Goal: Task Accomplishment & Management: Manage account settings

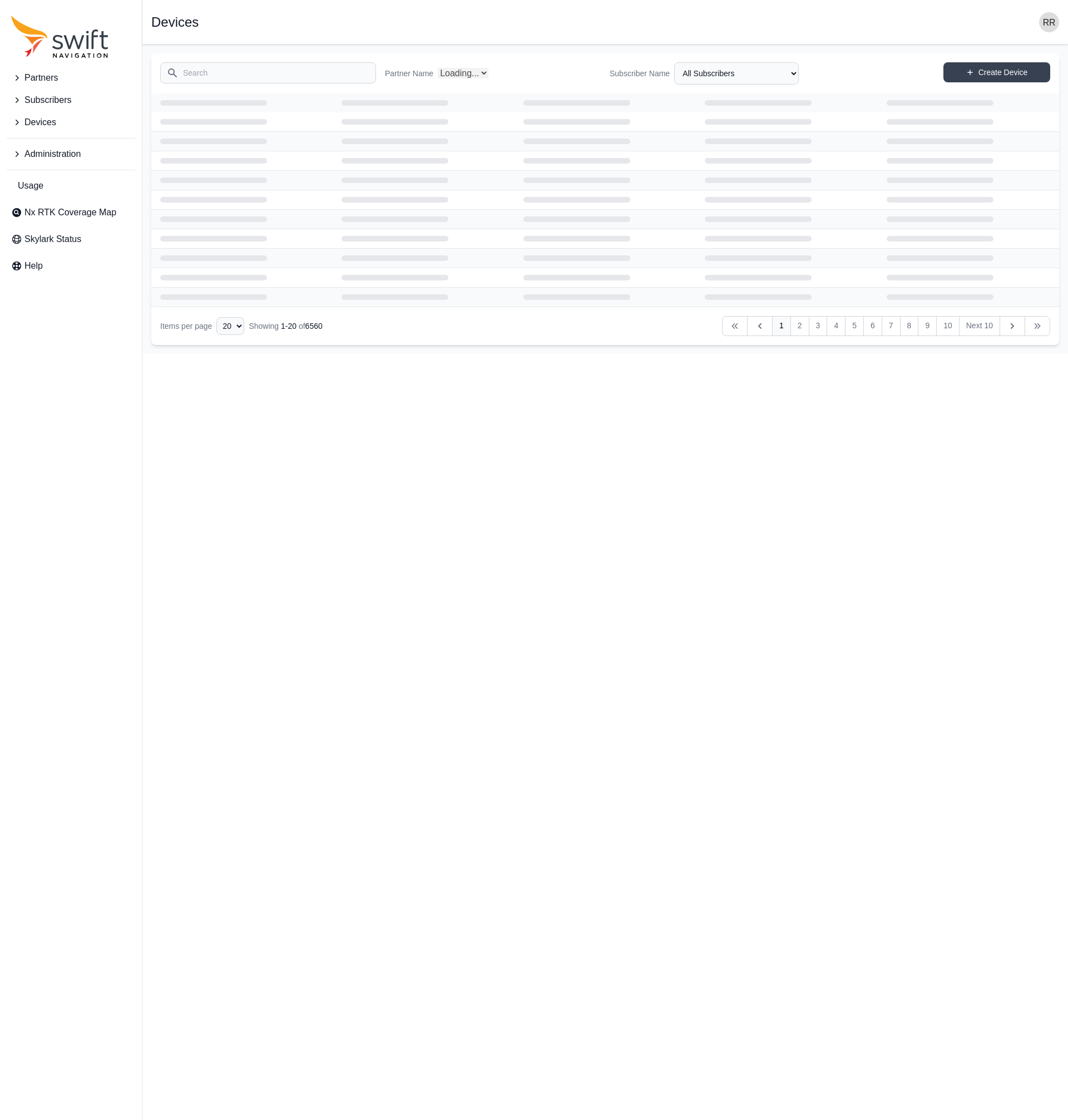
select select "Partner Name"
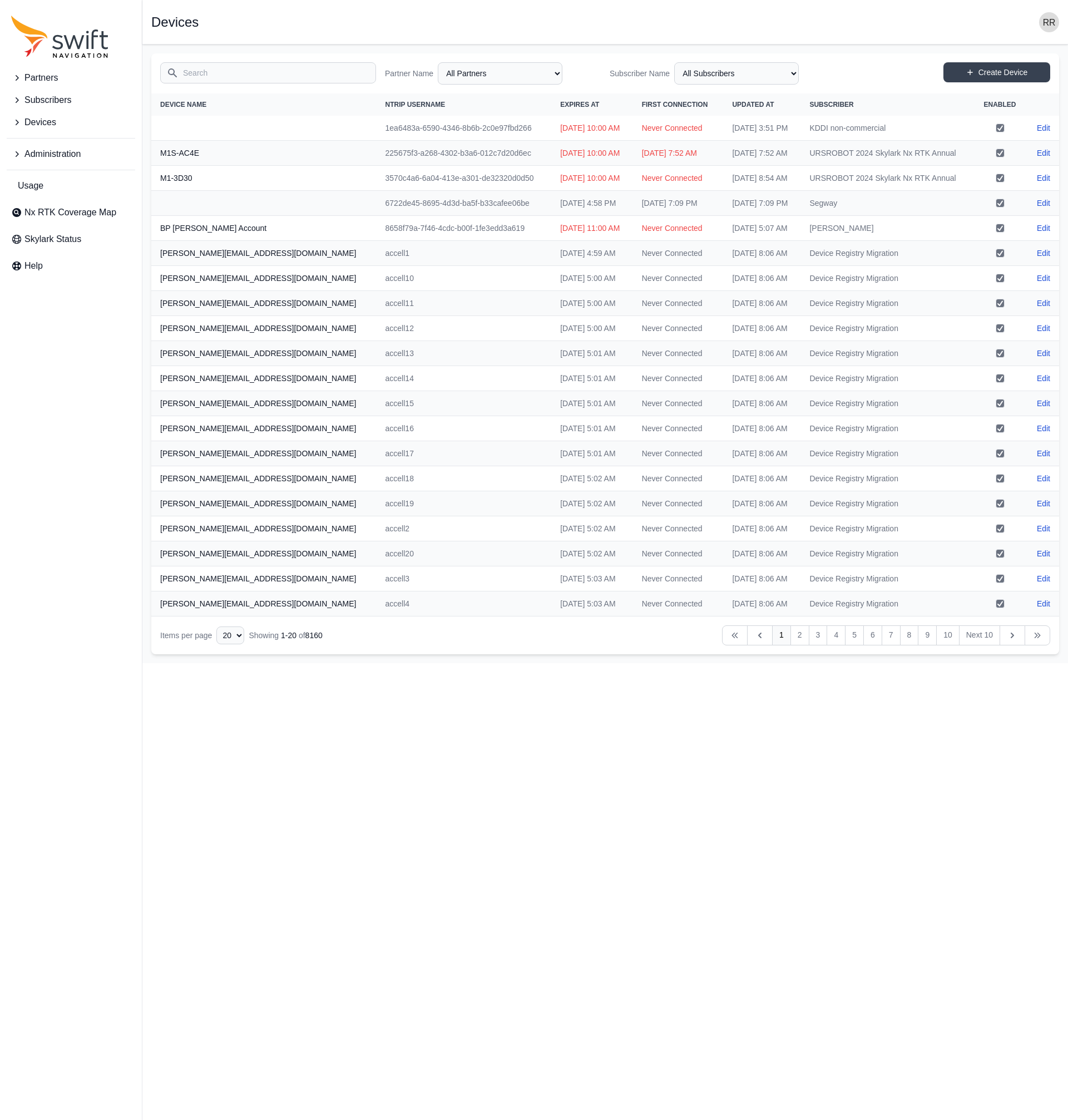
click at [22, 157] on icon "Sidenav" at bounding box center [16, 154] width 11 height 11
click at [22, 157] on button "Administration" at bounding box center [71, 154] width 129 height 22
click at [18, 150] on icon "Sidenav" at bounding box center [16, 154] width 11 height 11
click at [51, 231] on span "Certificates" at bounding box center [42, 225] width 62 height 13
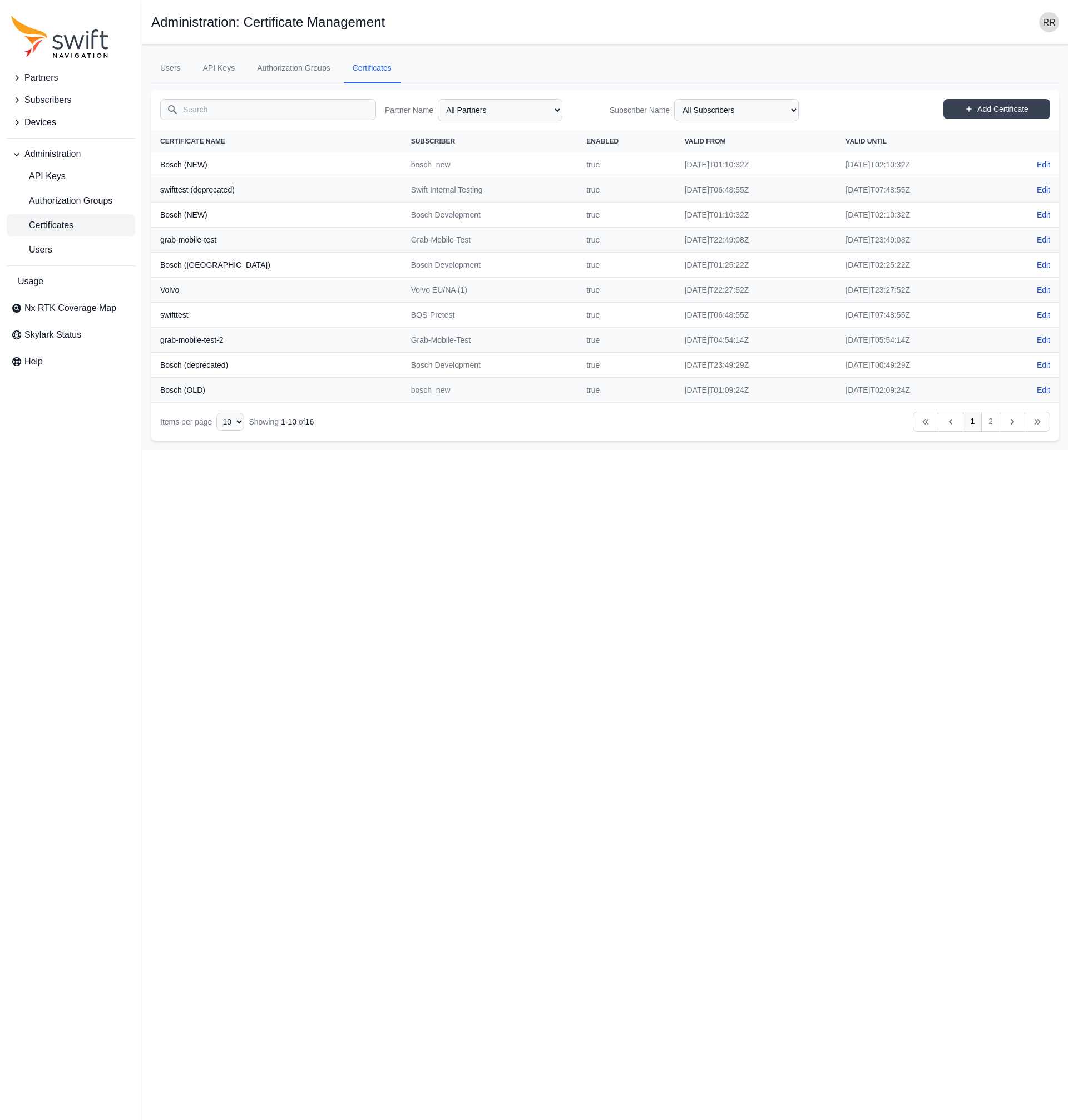
click at [403, 315] on td "BOS-Pretest" at bounding box center [490, 315] width 176 height 25
click at [216, 413] on select "10 15 20 25 50" at bounding box center [230, 422] width 28 height 18
select select "50"
click option "50" at bounding box center [0, 0] width 0 height 0
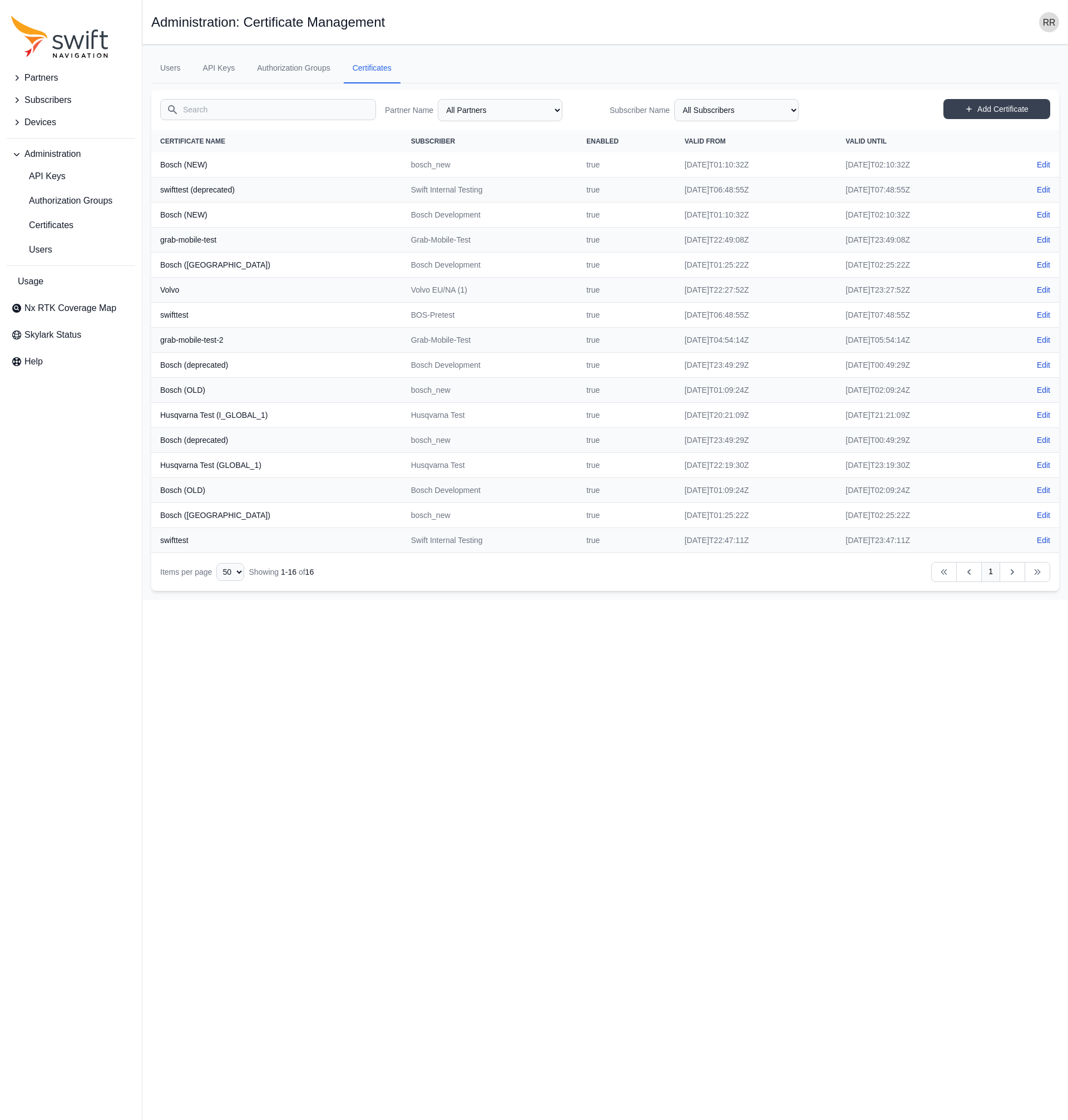
click at [260, 465] on th "Husqvarna Test (GLOBAL_1)" at bounding box center [276, 465] width 251 height 25
click at [219, 471] on th "Husqvarna Test (GLOBAL_1)" at bounding box center [276, 465] width 251 height 25
click at [220, 418] on th "Husqvarna Test (I_GLOBAL_1)" at bounding box center [276, 415] width 251 height 25
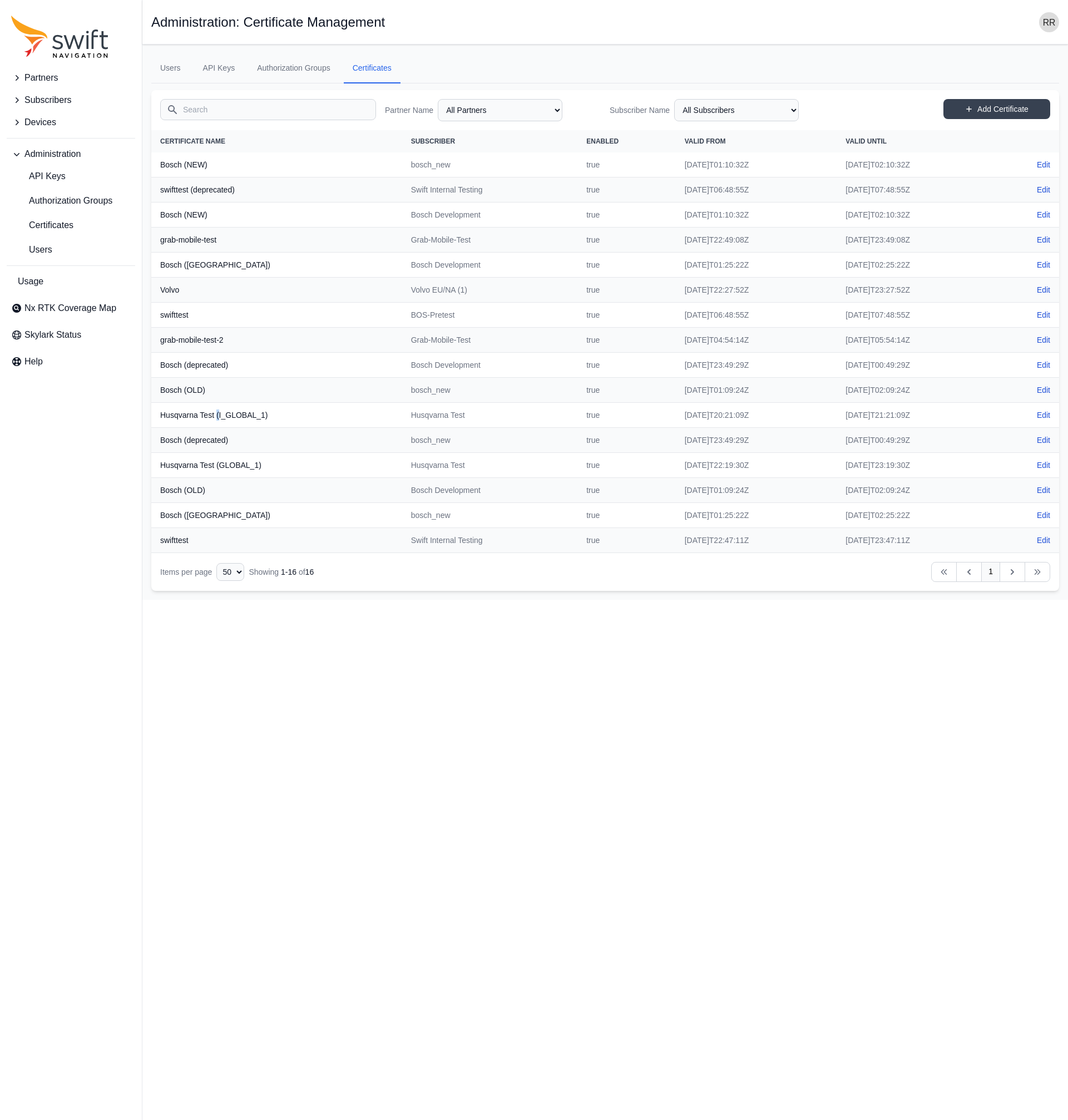
click at [220, 418] on th "Husqvarna Test (I_GLOBAL_1)" at bounding box center [276, 415] width 251 height 25
click at [1044, 462] on link "Edit" at bounding box center [1043, 465] width 13 height 11
select select "36afa346-85cf-46eb-9843-3f1a29b74cce"
click at [403, 416] on td "Husqvarna Test" at bounding box center [490, 415] width 176 height 25
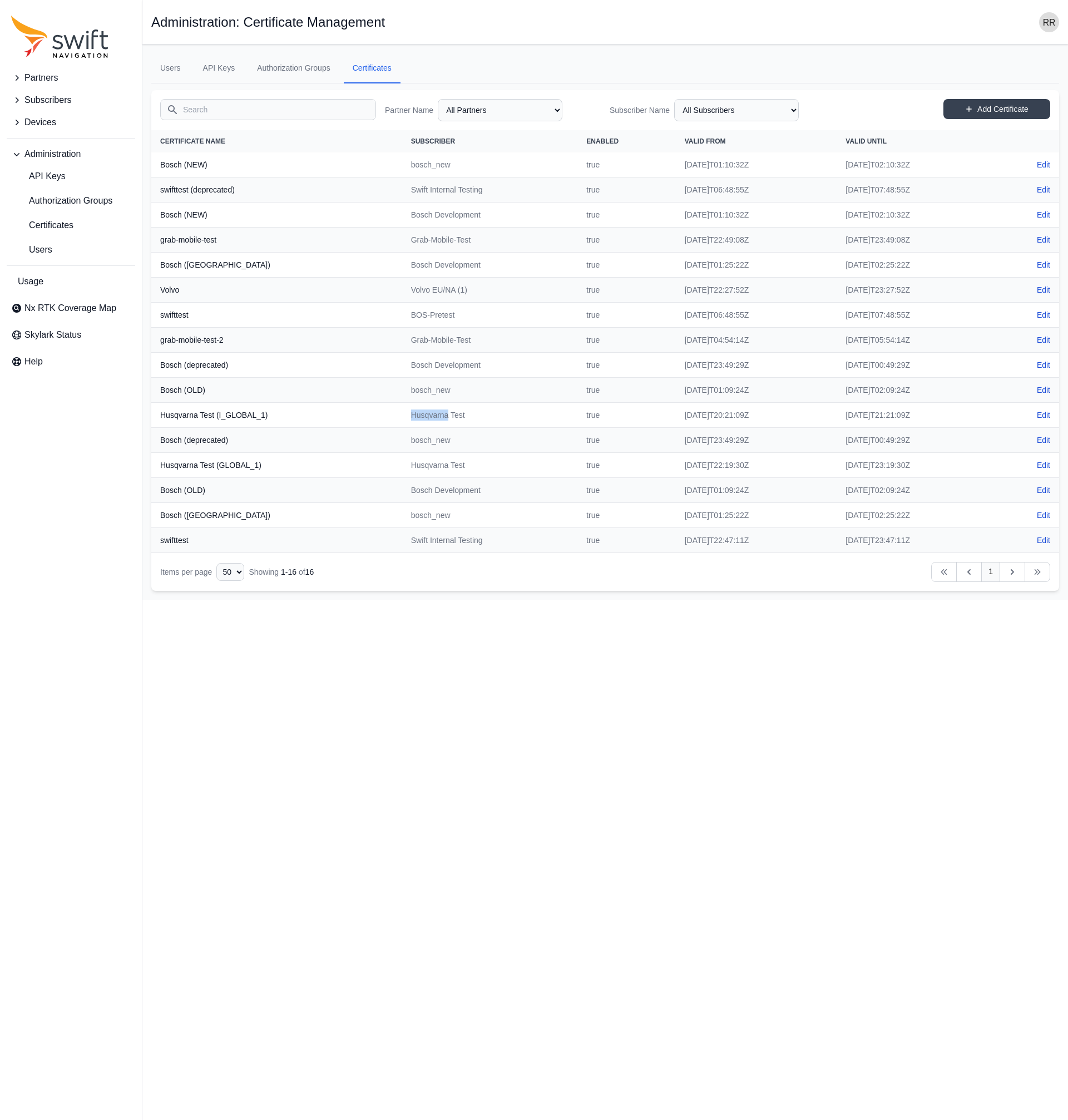
copy td "Husqvarna"
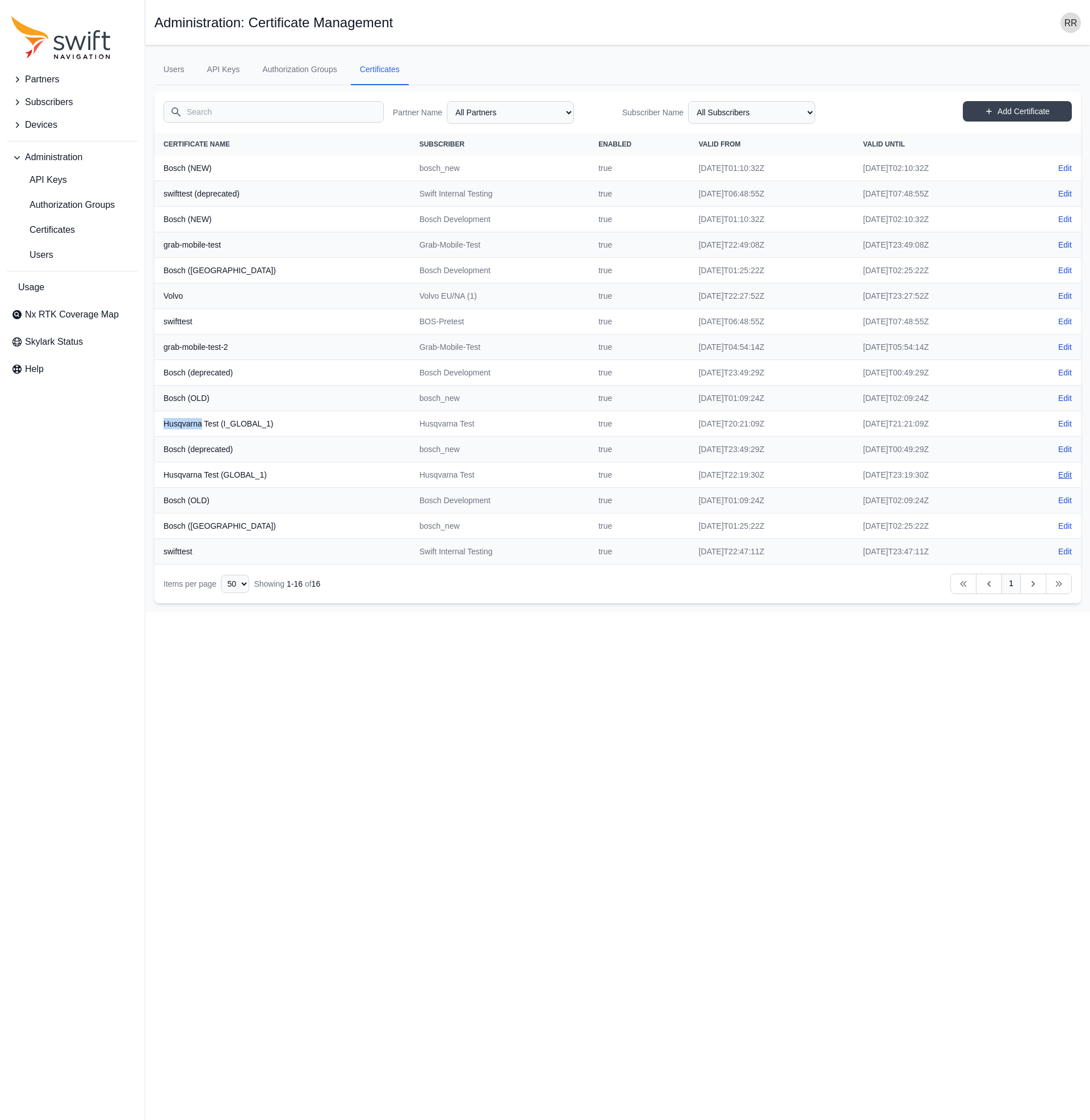
click at [1070, 473] on link "Edit" at bounding box center [1065, 474] width 14 height 11
click at [66, 202] on span "Authorization Groups" at bounding box center [63, 205] width 104 height 14
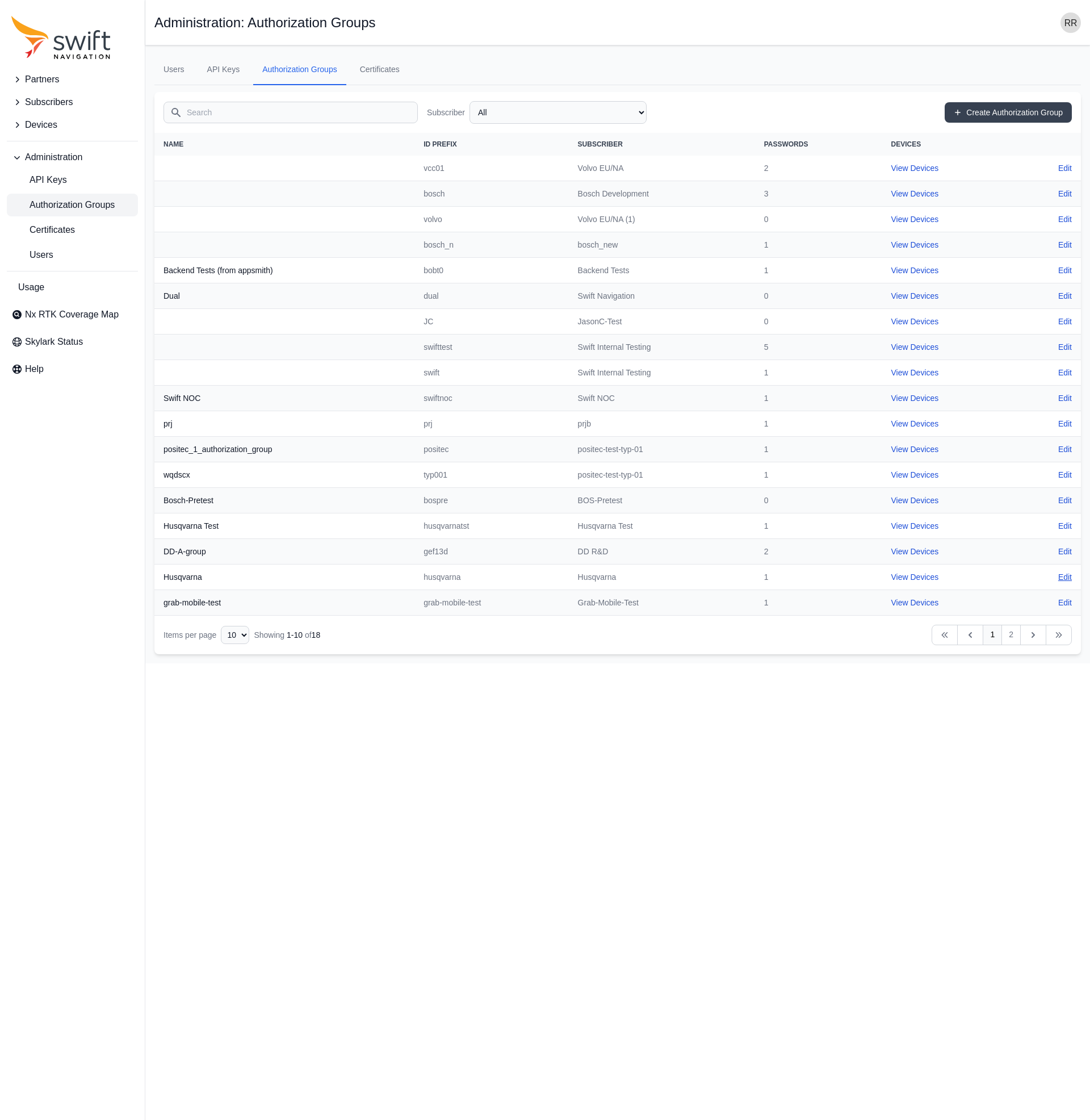
click at [1062, 579] on link "Edit" at bounding box center [1065, 577] width 14 height 11
select select "04ba3ba1-6641-4bbf-a80f-a96b7c8c18b4"
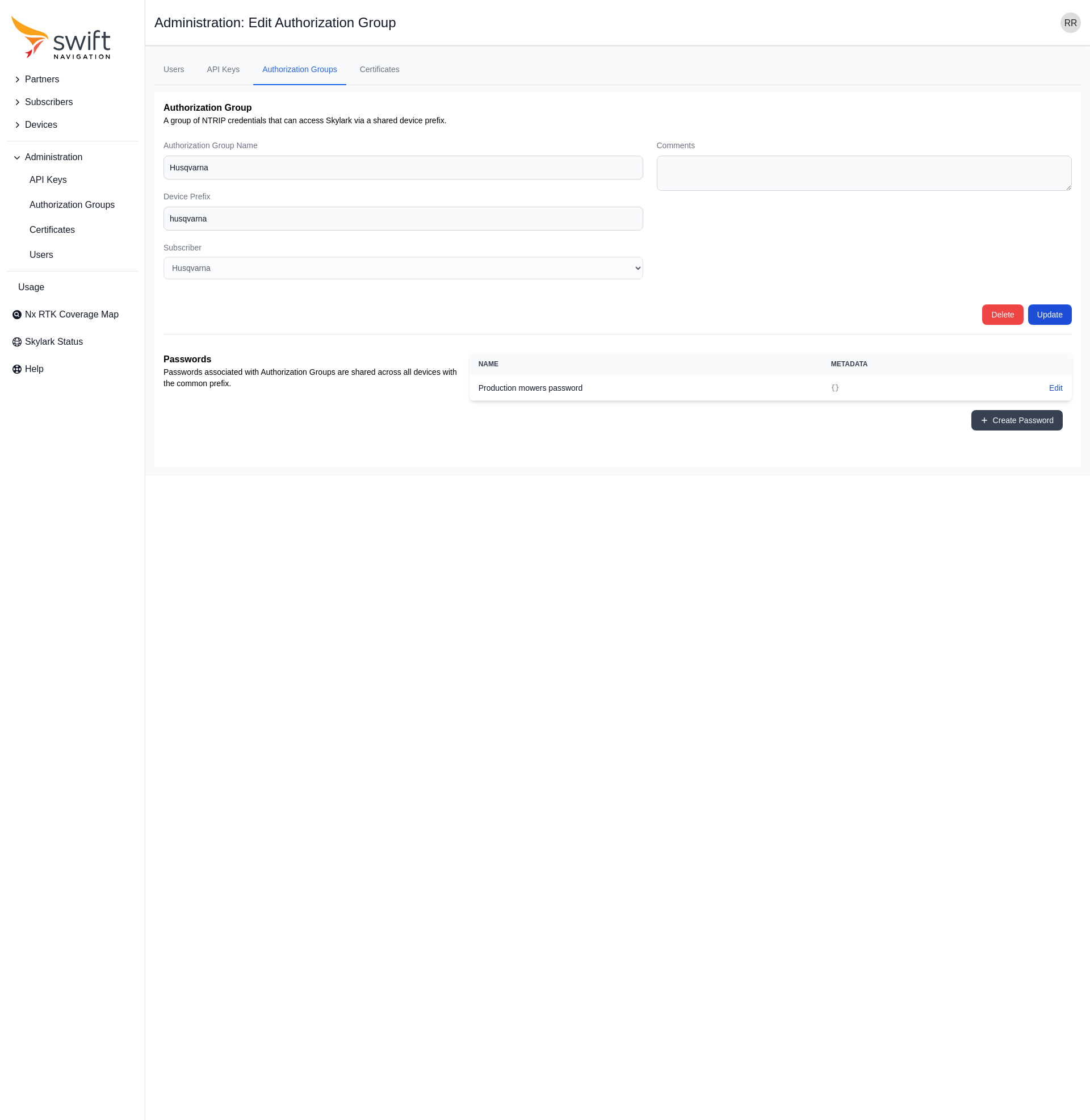
click at [647, 272] on form "Authorization Group Name [PERSON_NAME] Prefix husqvarna Subscriber None Swift I…" at bounding box center [618, 232] width 909 height 185
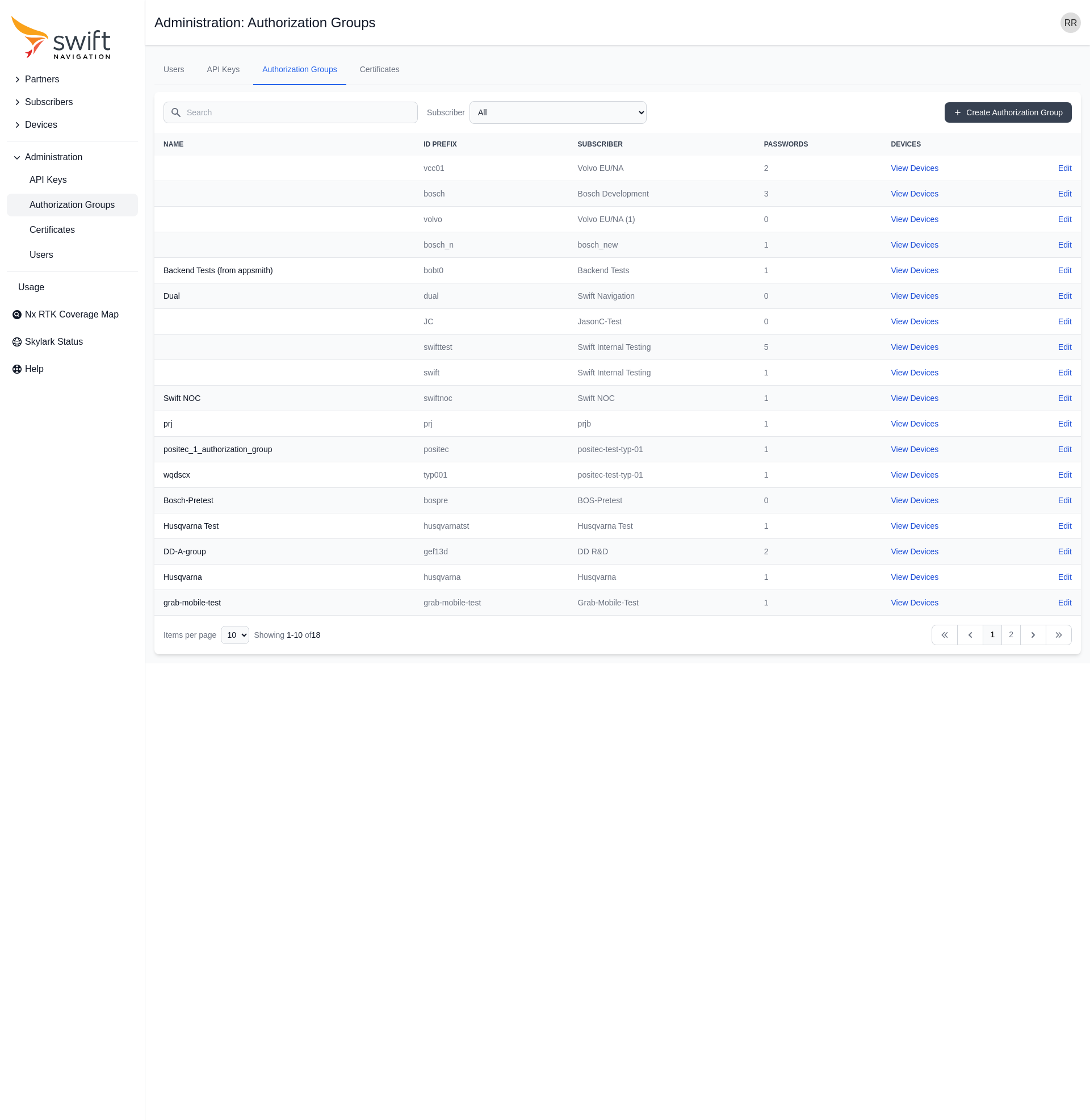
click at [77, 200] on span "Authorization Groups" at bounding box center [63, 205] width 104 height 14
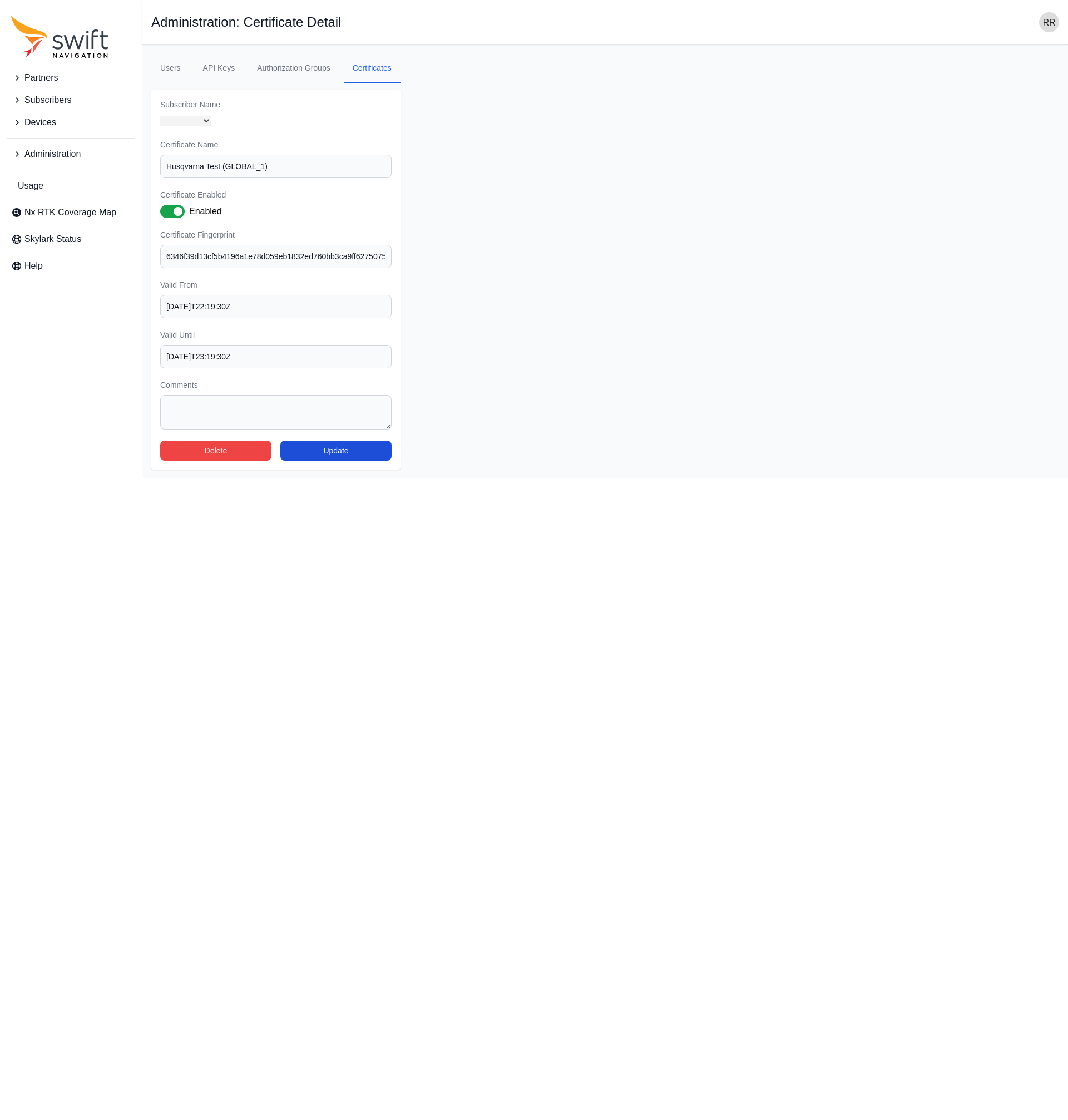
select select "36afa346-85cf-46eb-9843-3f1a29b74cce"
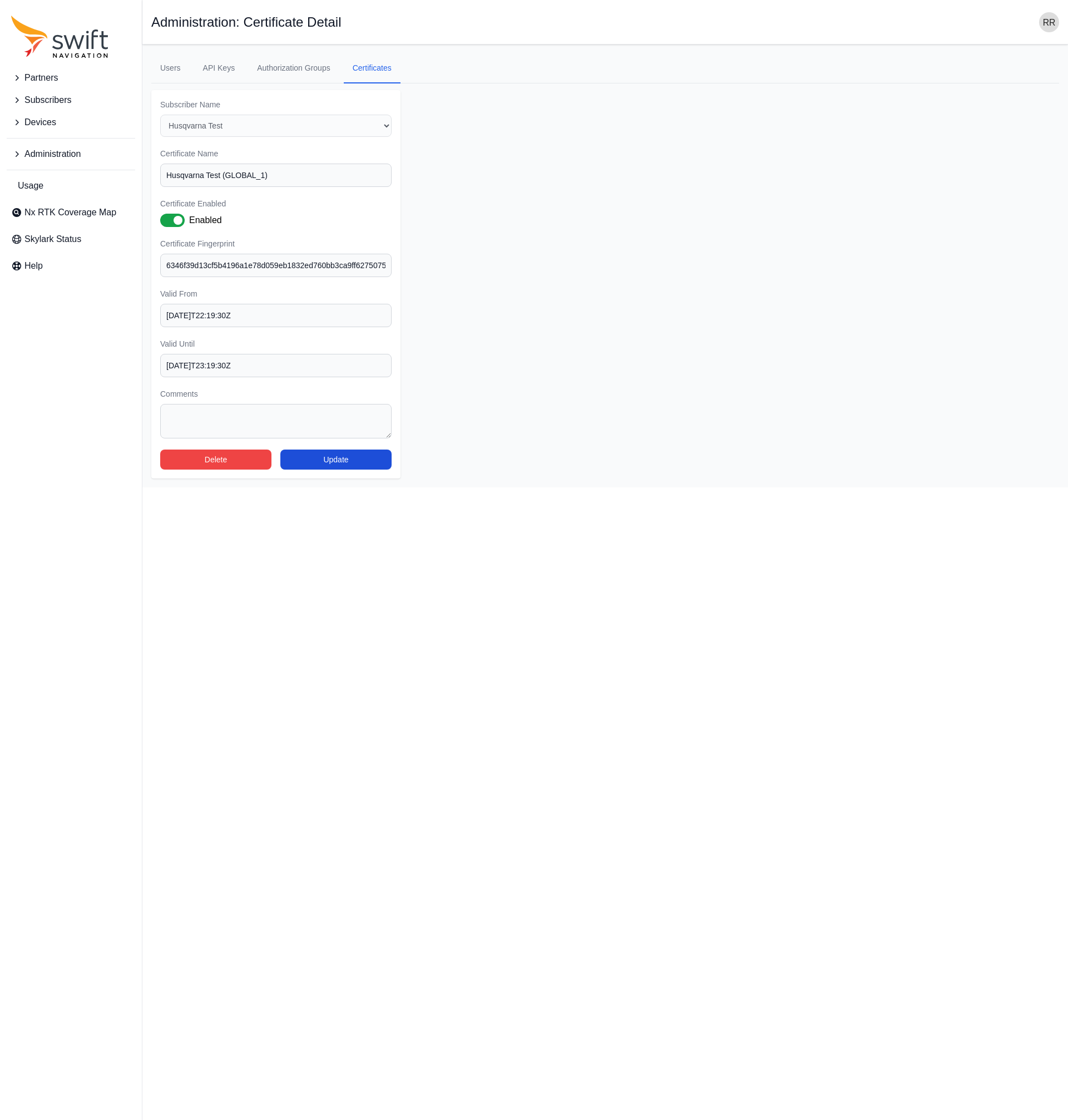
click at [16, 102] on icon "Sidenav" at bounding box center [16, 100] width 11 height 11
click at [61, 165] on button "Devices" at bounding box center [71, 169] width 129 height 22
click at [61, 150] on span "View Subscribers" at bounding box center [54, 146] width 87 height 13
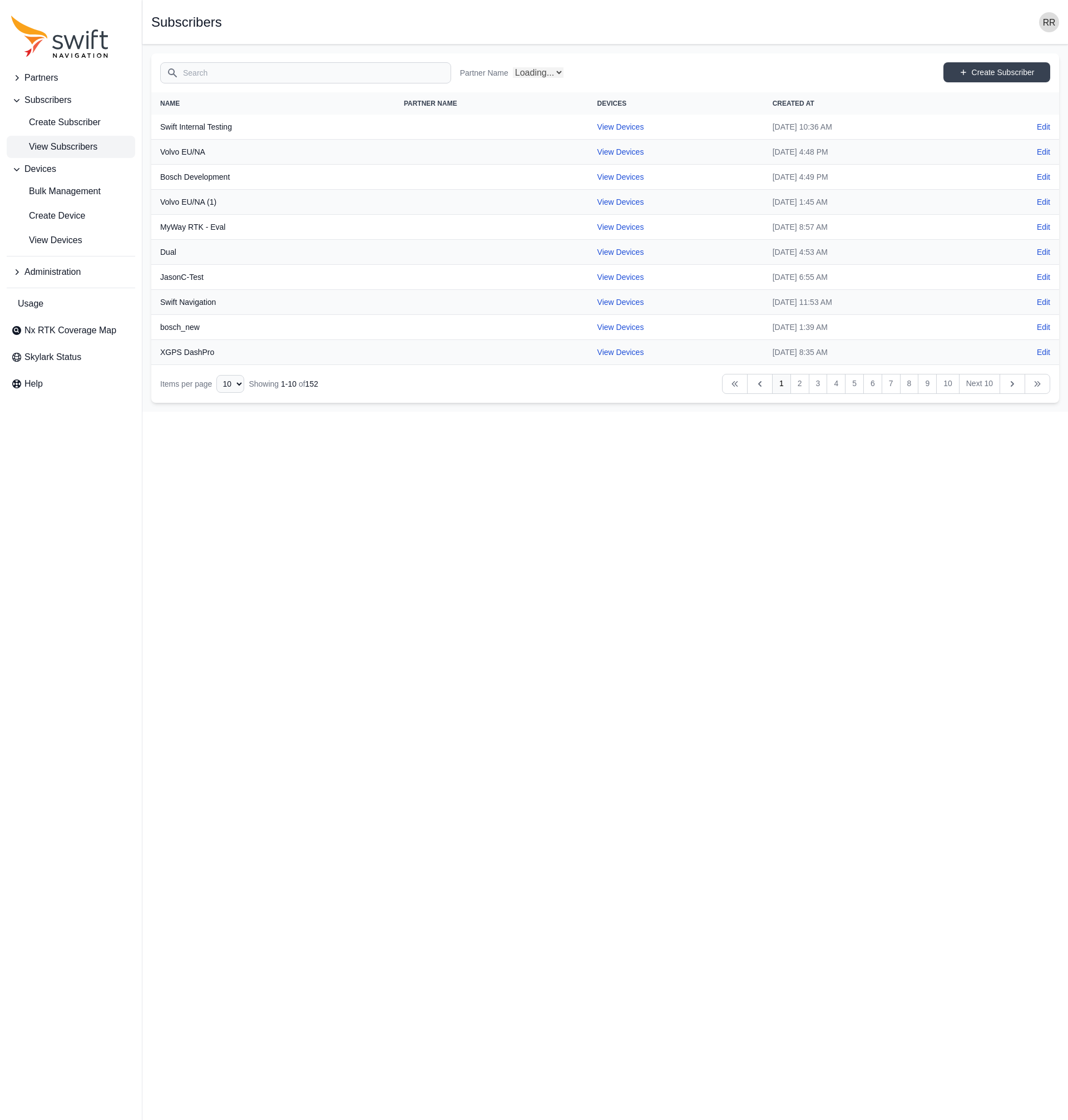
click at [276, 55] on div "Search Partner Name Loading... Create Subscriber" at bounding box center [605, 73] width 908 height 39
click at [269, 62] on input "Search" at bounding box center [306, 73] width 291 height 21
select select "Partner Name"
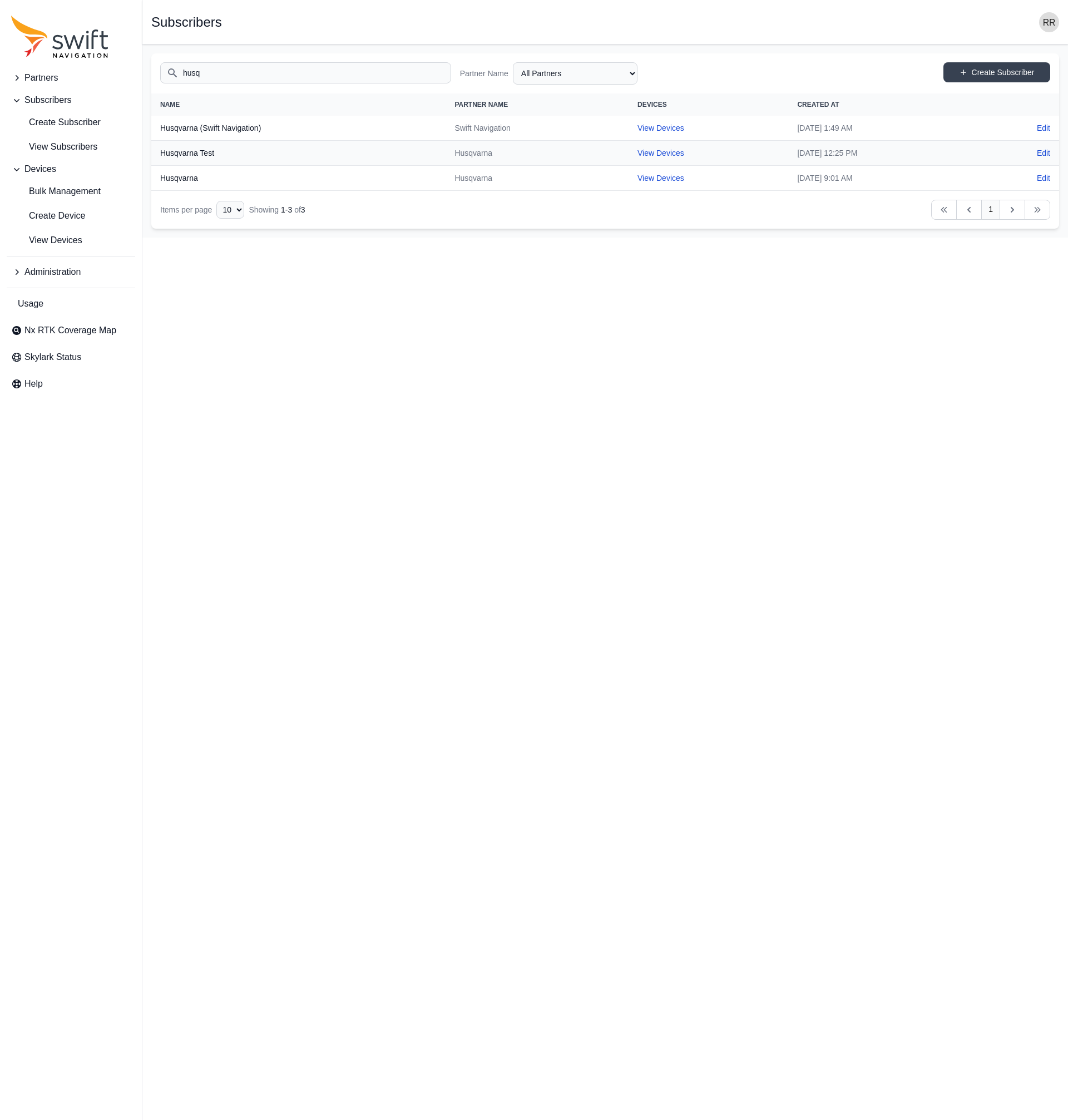
type input "husq"
drag, startPoint x: 226, startPoint y: 156, endPoint x: 123, endPoint y: 144, distance: 103.7
click at [225, 156] on th "Husqvarna Test" at bounding box center [298, 153] width 294 height 25
drag, startPoint x: 123, startPoint y: 144, endPoint x: 160, endPoint y: 153, distance: 38.1
click at [160, 153] on th "Husqvarna Test" at bounding box center [298, 153] width 294 height 25
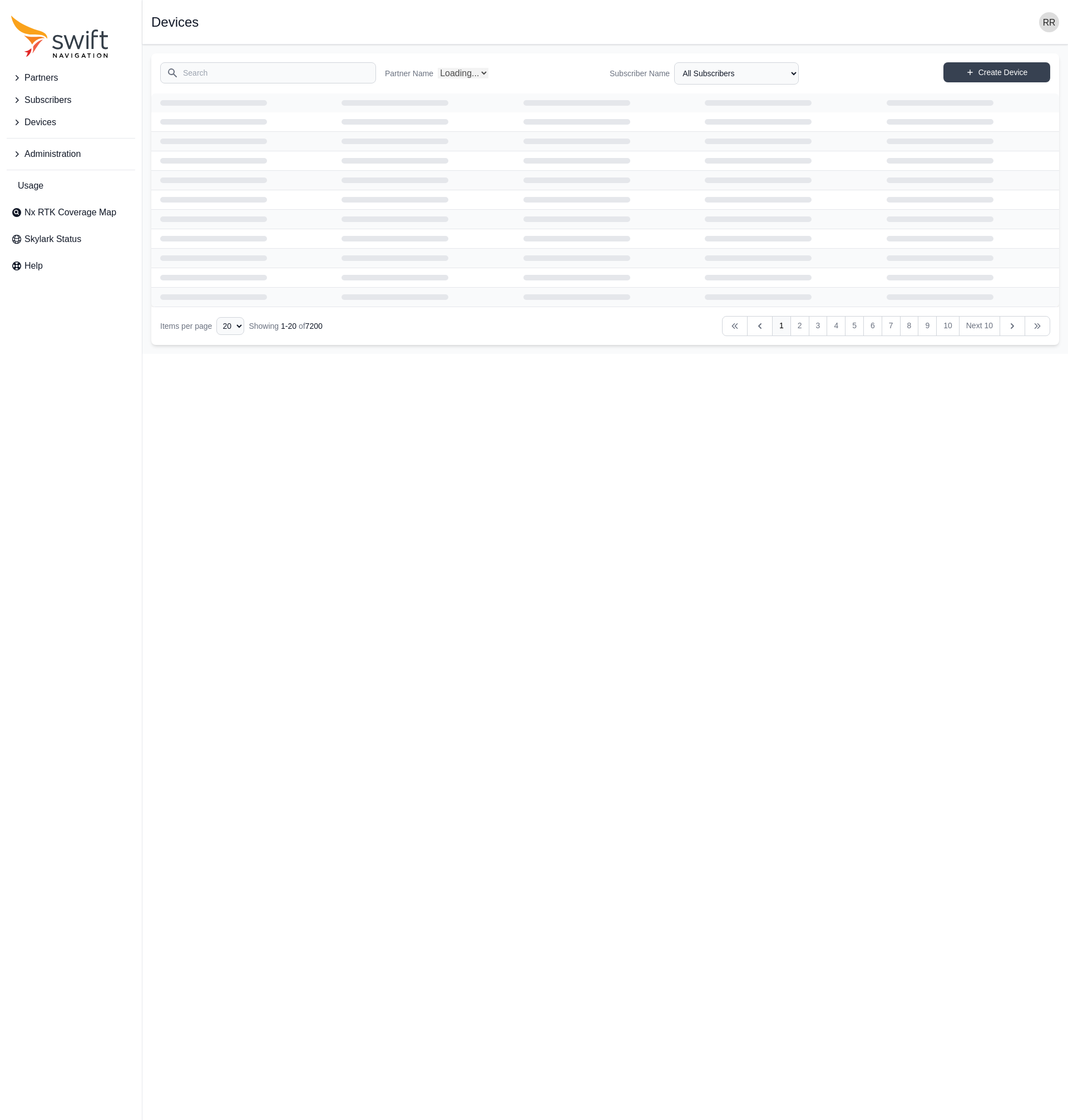
select select "Partner Name"
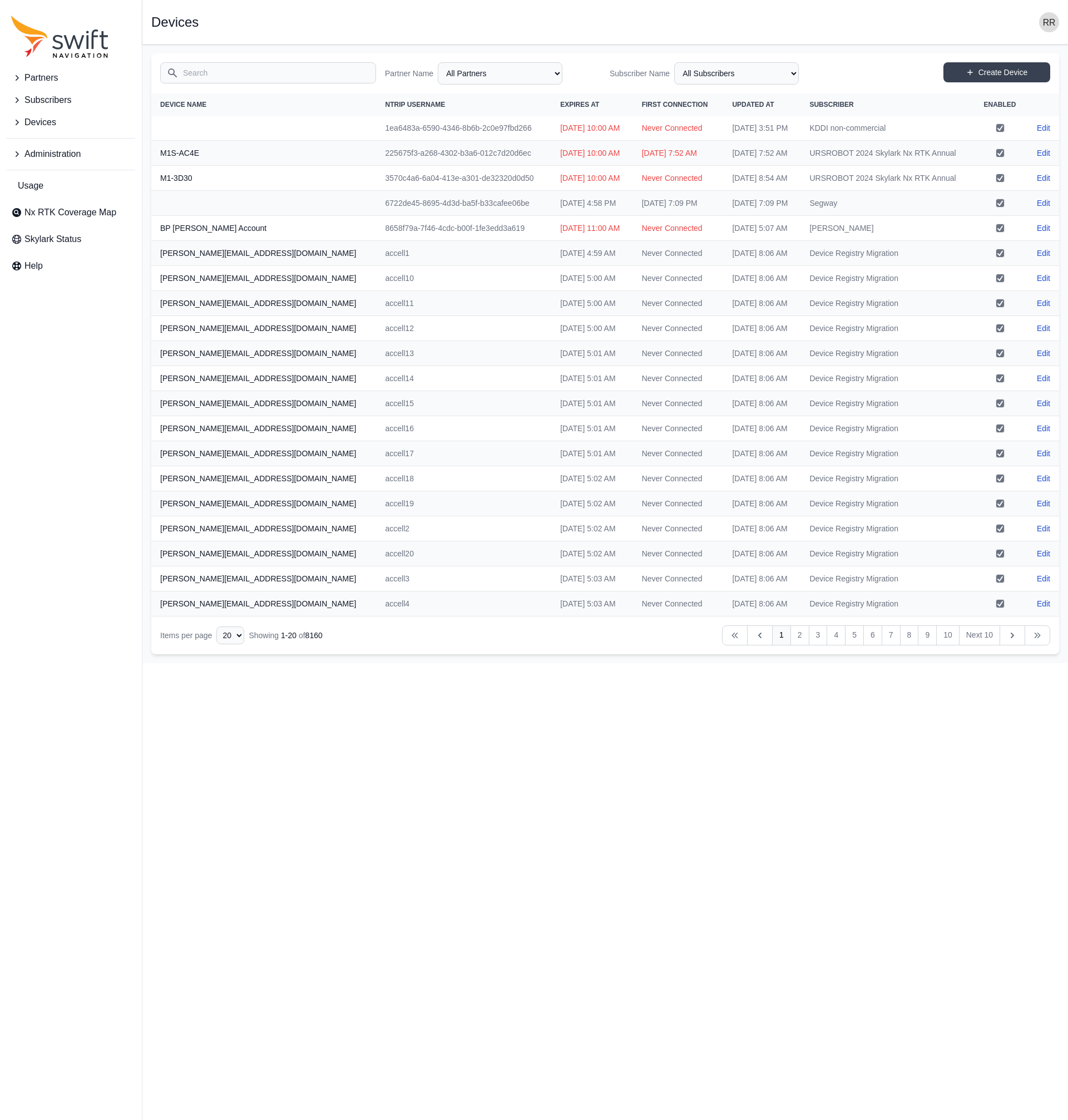
click at [10, 151] on button "Administration" at bounding box center [71, 154] width 129 height 22
click at [39, 224] on span "Certificates" at bounding box center [42, 225] width 62 height 13
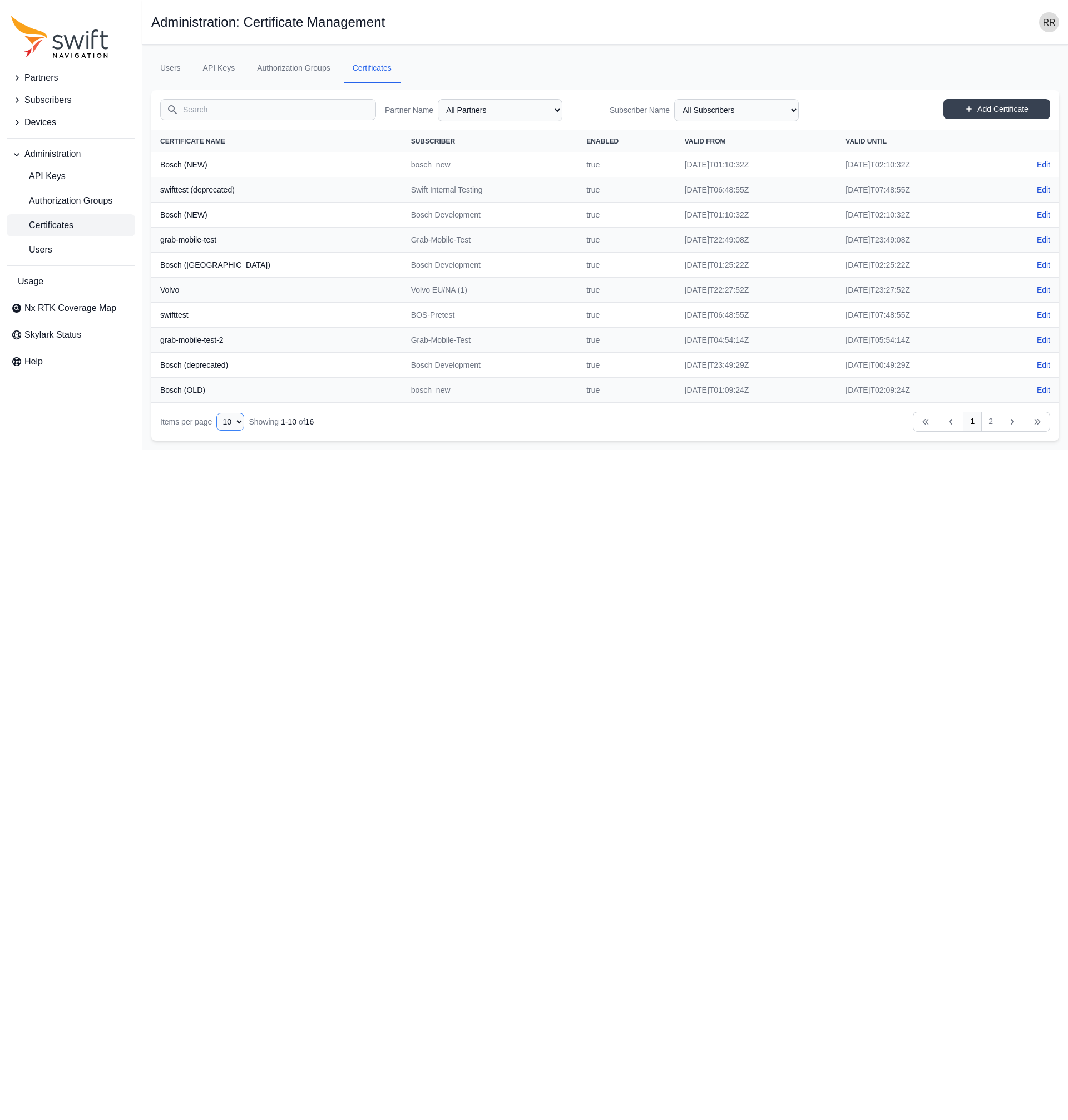
select select "50"
click option "50" at bounding box center [0, 0] width 0 height 0
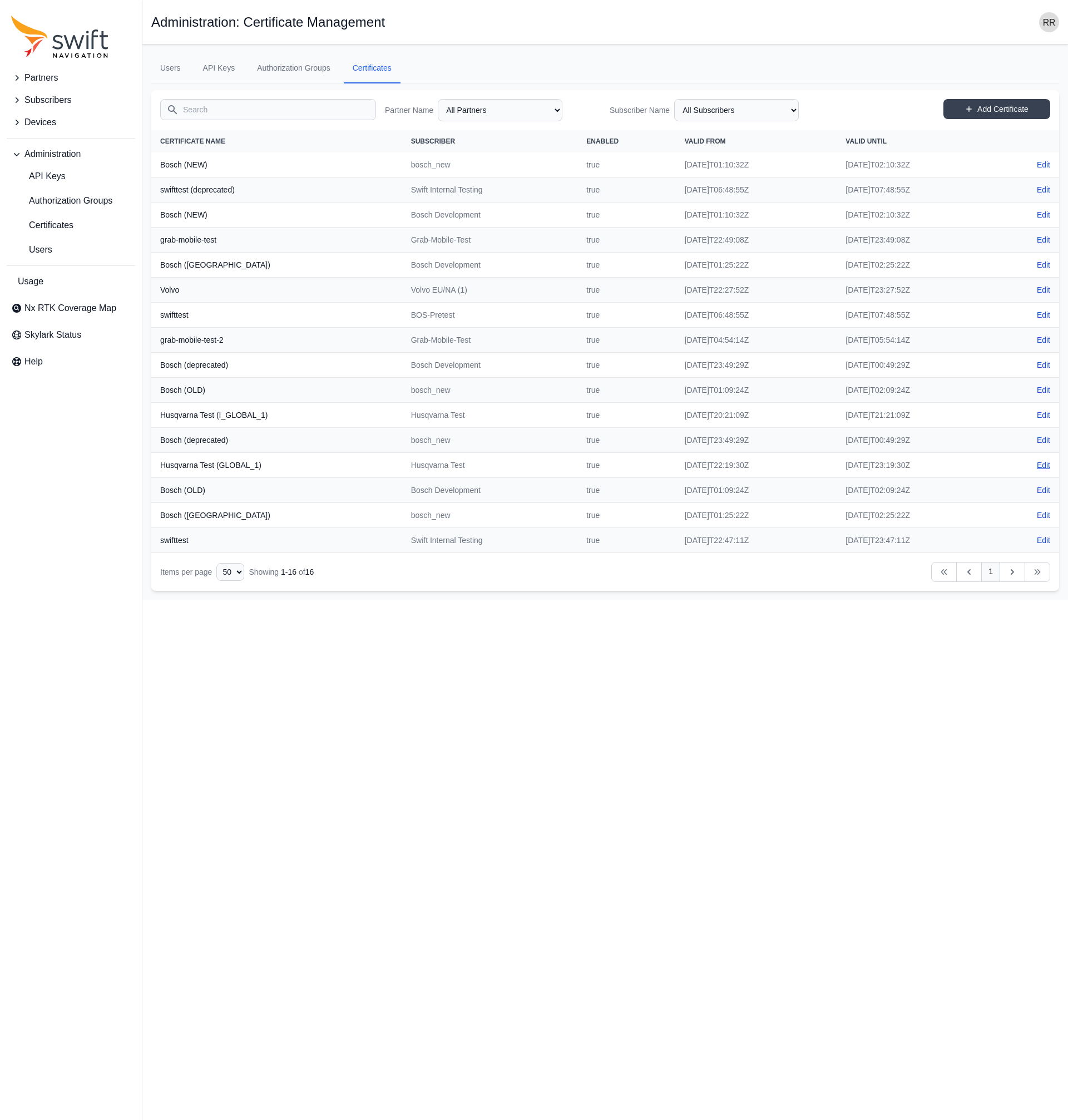
click at [1043, 467] on link "Edit" at bounding box center [1043, 465] width 13 height 11
select select "36afa346-85cf-46eb-9843-3f1a29b74cce"
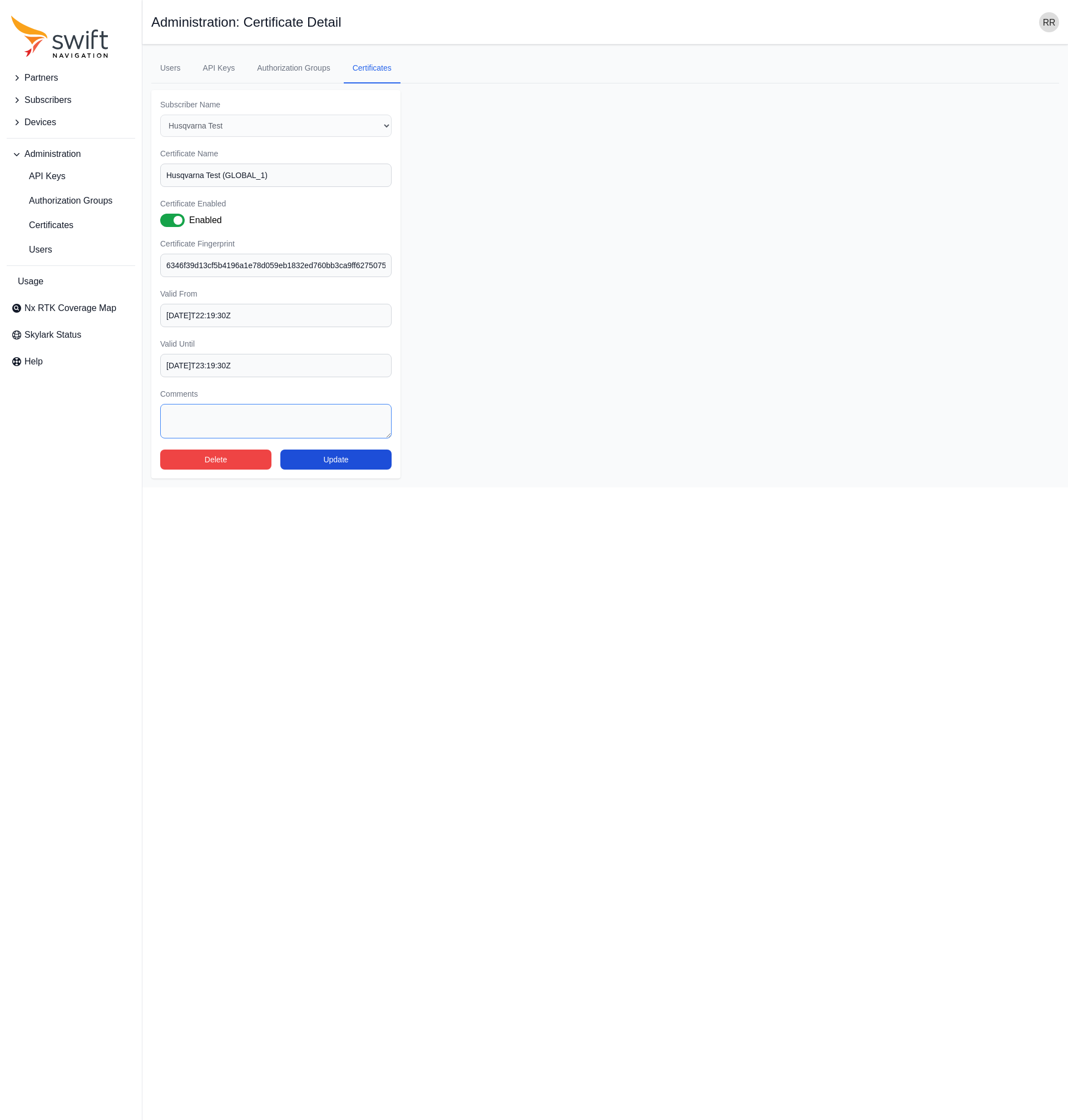
click at [228, 419] on textarea "Comments" at bounding box center [276, 421] width 231 height 35
paste textarea "CLDAPPS-2133"
click at [205, 418] on textarea "Reference: CLDAPPS-2133" at bounding box center [276, 421] width 231 height 35
type textarea "Reference: CLDAPPS-2133"
click at [363, 487] on html "Partners Subscribers Devices Administration API Keys Authorization Groups Certi…" at bounding box center [534, 243] width 1068 height 487
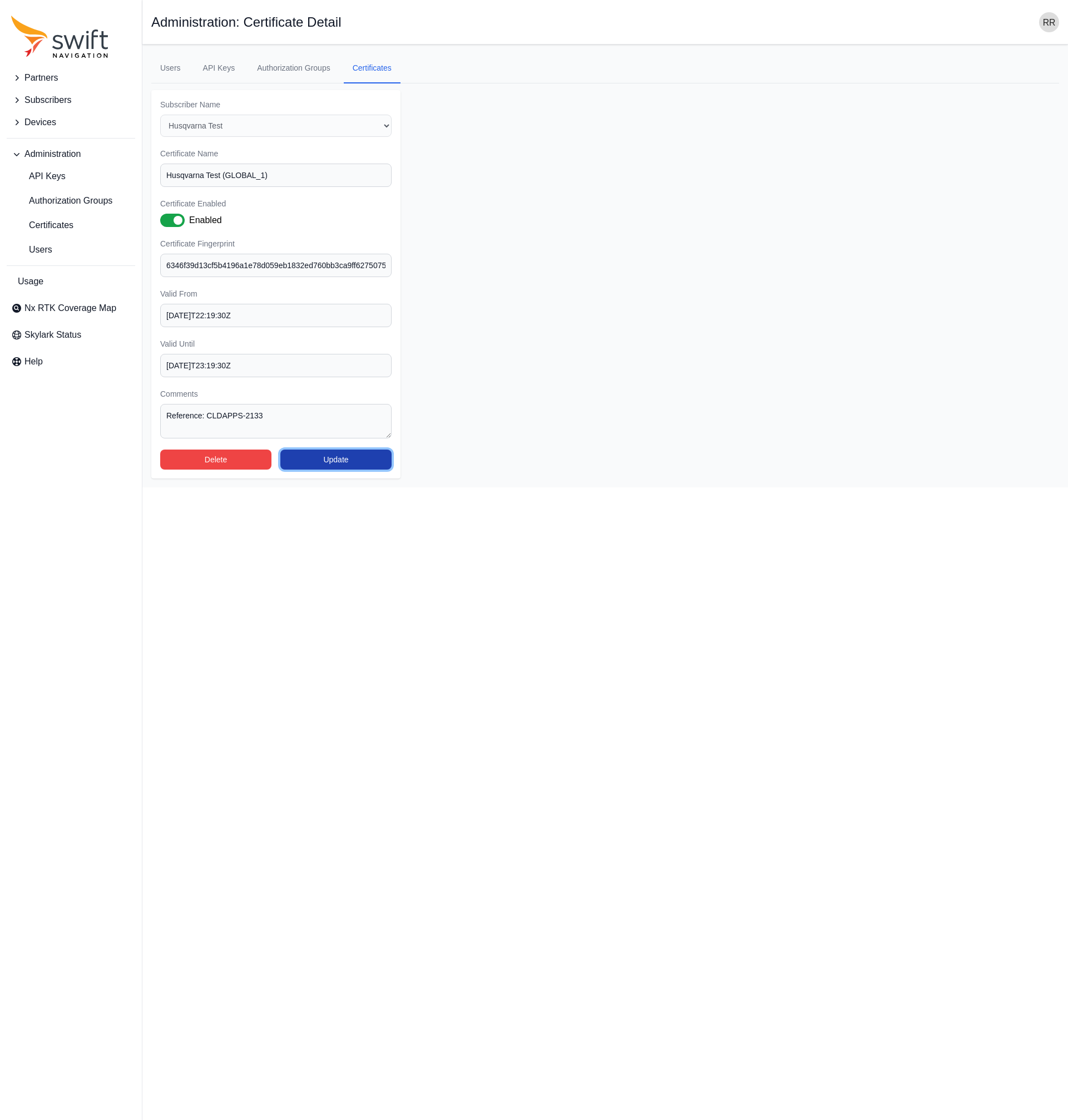
click at [345, 461] on button "Update" at bounding box center [336, 460] width 111 height 20
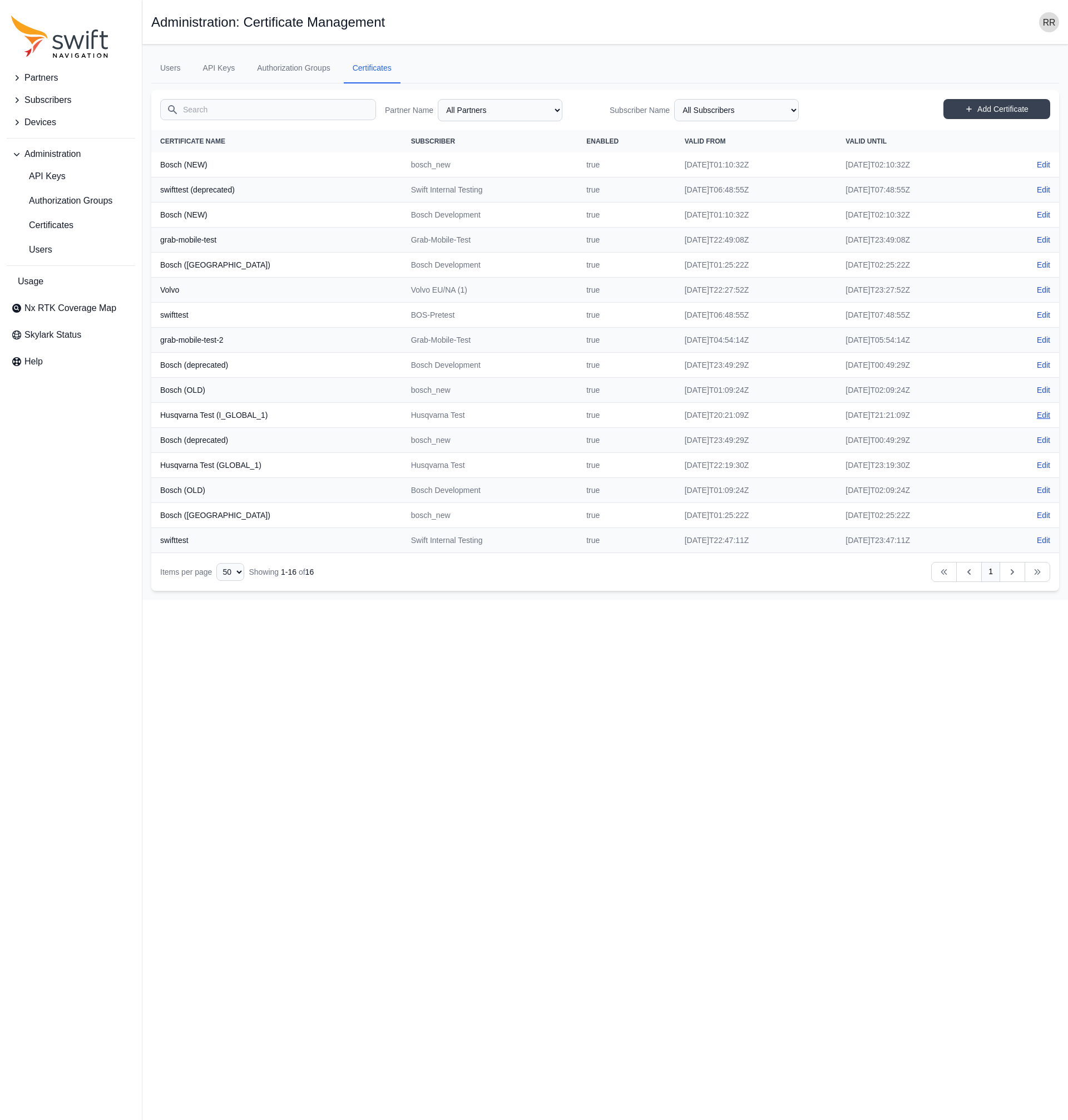
click at [1040, 414] on link "Edit" at bounding box center [1043, 415] width 13 height 11
select select "36afa346-85cf-46eb-9843-3f1a29b74cce"
